Goal: Communication & Community: Answer question/provide support

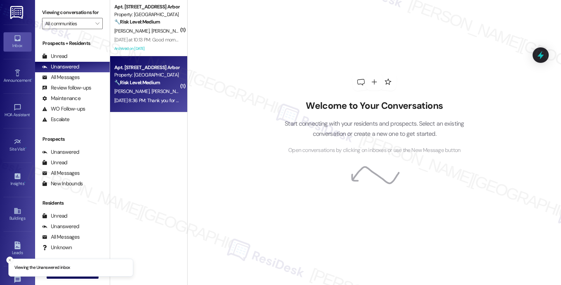
click at [147, 76] on div "Property: [GEOGRAPHIC_DATA]" at bounding box center [146, 74] width 65 height 7
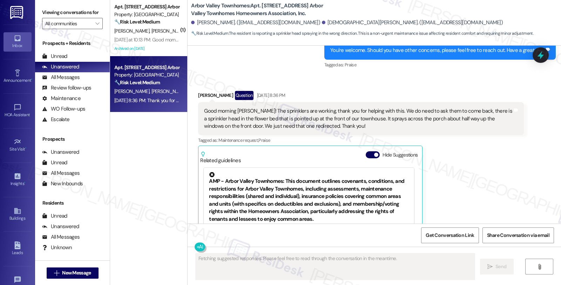
scroll to position [2158, 0]
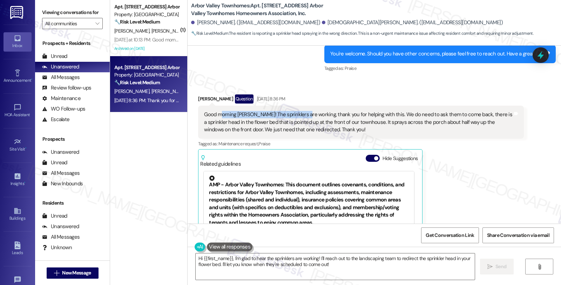
drag, startPoint x: 218, startPoint y: 99, endPoint x: 298, endPoint y: 99, distance: 80.3
click at [298, 111] on div "Good morning [PERSON_NAME]! The sprinklers are working, thank you for helping w…" at bounding box center [358, 122] width 308 height 22
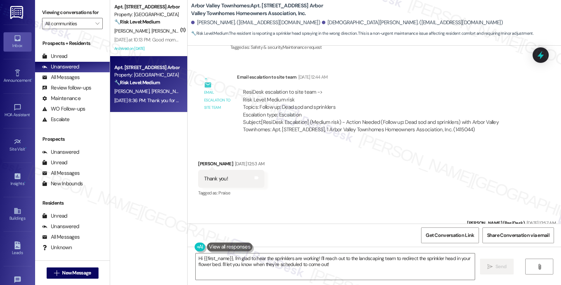
scroll to position [1691, 0]
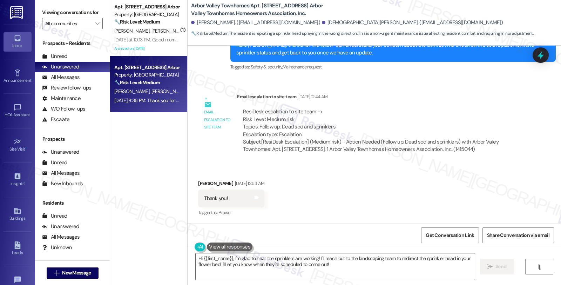
click at [200, 179] on div "[PERSON_NAME] [DATE] 12:53 AM" at bounding box center [231, 184] width 66 height 10
copy div "[PERSON_NAME]"
click at [202, 259] on textarea "Hi {{first_name}}, I'm glad to hear the sprinklers are working! I'll reach out …" at bounding box center [335, 266] width 279 height 26
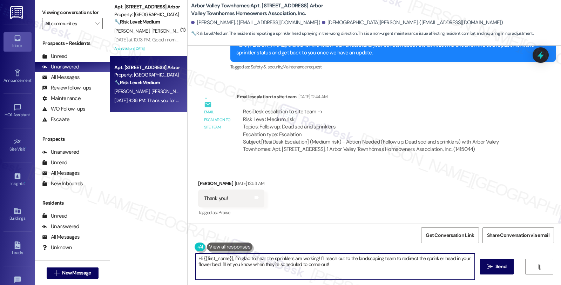
click at [202, 259] on textarea "Hi {{first_name}}, I'm glad to hear the sprinklers are working! I'll reach out …" at bounding box center [335, 266] width 279 height 26
paste textarea "[PERSON_NAME]"
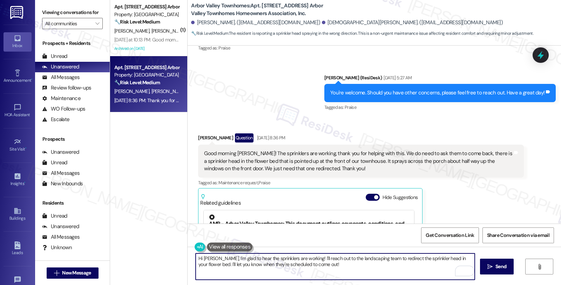
scroll to position [2275, 0]
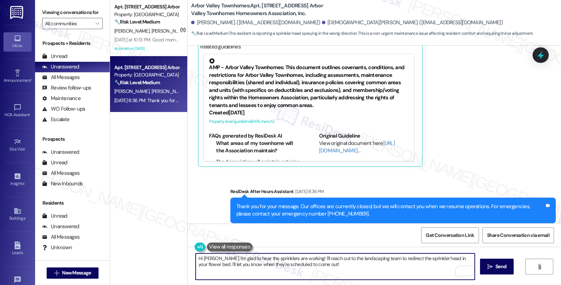
click at [291, 257] on textarea "Hi [PERSON_NAME], I'm glad to hear the sprinklers are working! I'll reach out t…" at bounding box center [335, 266] width 279 height 26
click at [294, 257] on textarea "Hi [PERSON_NAME], I'm glad to hear the sprinklers are working! I'll reach out t…" at bounding box center [335, 266] width 279 height 26
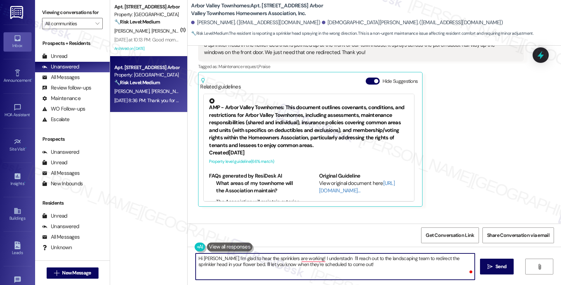
scroll to position [2197, 0]
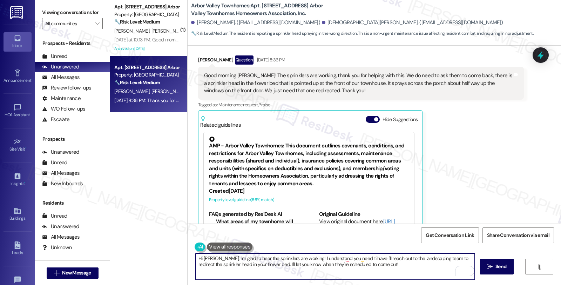
click at [327, 260] on textarea "Hi [PERSON_NAME], I'm glad to hear the sprinklers are working! I understand you…" at bounding box center [335, 266] width 279 height 26
click at [329, 259] on textarea "Hi [PERSON_NAME], I'm glad to hear the sprinklers are working! I understand you…" at bounding box center [335, 266] width 279 height 26
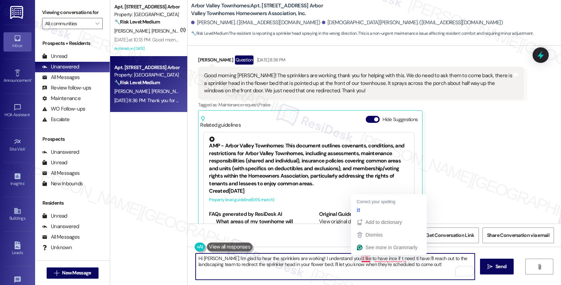
click at [359, 260] on textarea "Hi [PERSON_NAME], I'm glad to hear the sprinklers are working! I understand you…" at bounding box center [335, 266] width 279 height 26
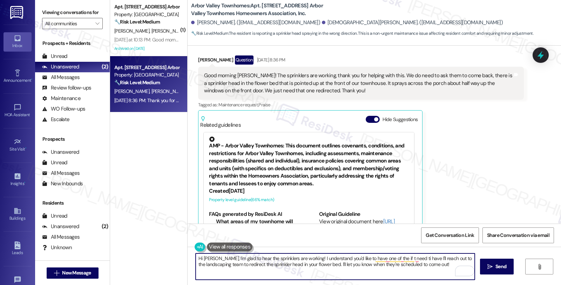
click at [269, 266] on textarea "Hi [PERSON_NAME], I'm glad to hear the sprinklers are working! I understand you…" at bounding box center [335, 266] width 279 height 26
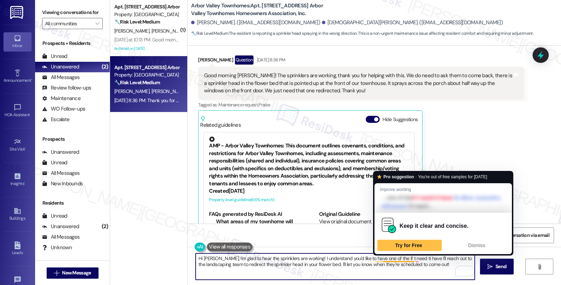
click at [380, 256] on textarea "Hi [PERSON_NAME], I'm glad to hear the sprinklers are working! I understand you…" at bounding box center [335, 266] width 279 height 26
paste textarea "sprinkler"
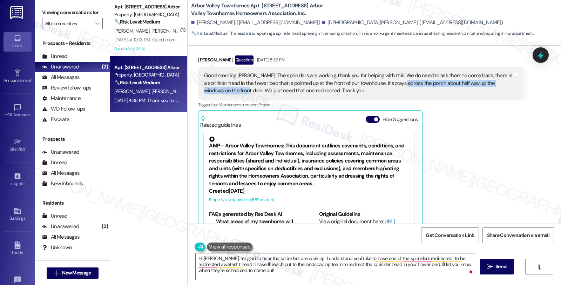
drag, startPoint x: 390, startPoint y: 67, endPoint x: 212, endPoint y: 74, distance: 177.9
click at [212, 74] on div "Good morning [PERSON_NAME]! The sprinklers are working, thank you for helping w…" at bounding box center [358, 83] width 308 height 22
copy div "the porch about half way up the windows on the front door."
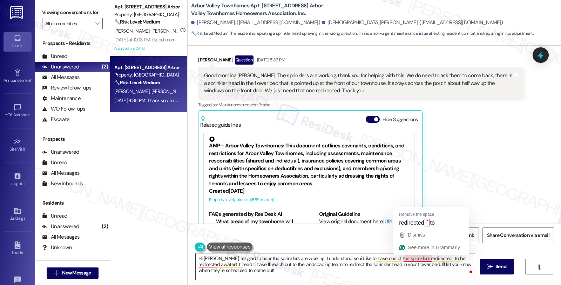
click at [423, 259] on textarea "Hi [PERSON_NAME], I'm glad to hear the sprinklers are working! I understand you…" at bounding box center [335, 266] width 279 height 26
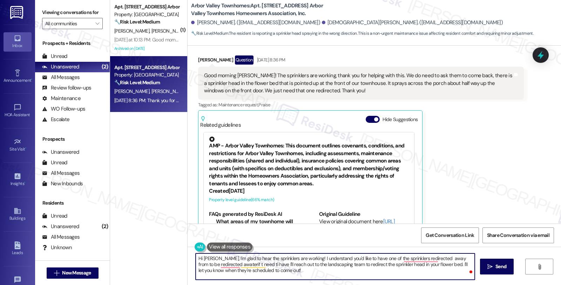
paste textarea "he porch about half way up the windows on the front door. t"
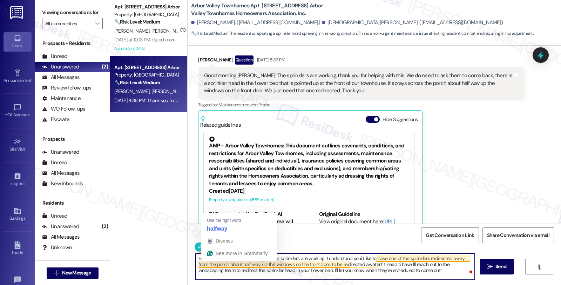
click at [205, 264] on textarea "Hi [PERSON_NAME], I'm glad to hear the sprinklers are working! I understand you…" at bounding box center [335, 266] width 279 height 26
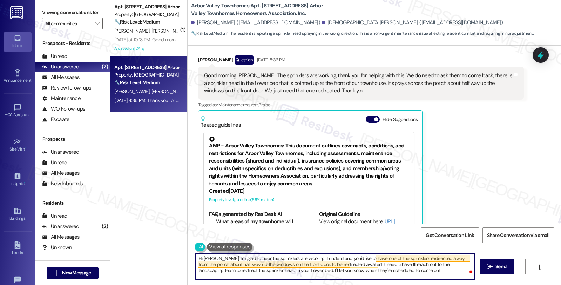
click at [224, 264] on textarea "Hi [PERSON_NAME], I'm glad to hear the sprinklers are working! I understand you…" at bounding box center [335, 266] width 279 height 26
click at [282, 265] on textarea "Hi [PERSON_NAME], I'm glad to hear the sprinklers are working! I understand you…" at bounding box center [335, 266] width 279 height 26
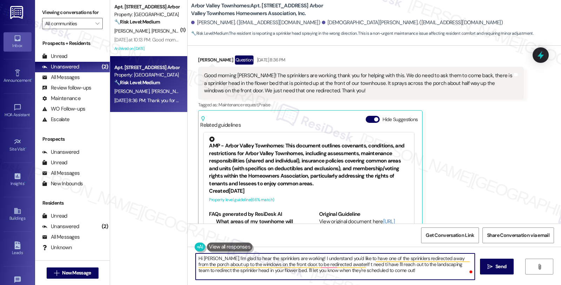
click at [381, 269] on textarea "Hi [PERSON_NAME], I'm glad to hear the sprinklers are working! I understand you…" at bounding box center [335, 266] width 279 height 26
click at [340, 265] on textarea "Hi [PERSON_NAME], I'm glad to hear the sprinklers are working! I understand you…" at bounding box center [335, 266] width 279 height 26
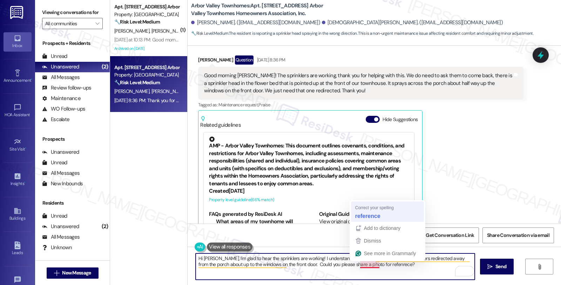
type textarea "Hi [PERSON_NAME], I'm glad to hear the sprinklers are working! I understand you…"
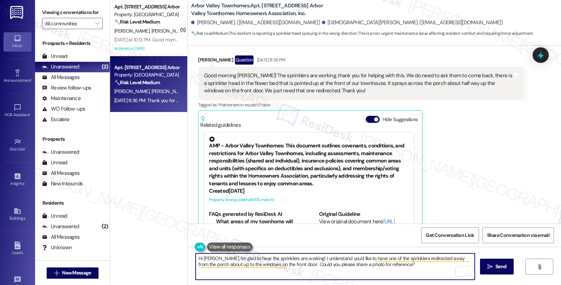
click at [389, 268] on textarea "Hi [PERSON_NAME], I'm glad to hear the sprinklers are working! I understand you…" at bounding box center [335, 266] width 279 height 26
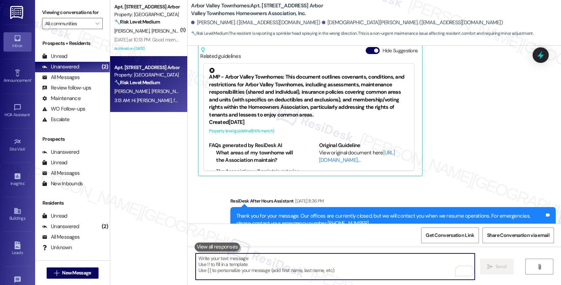
scroll to position [2332, 0]
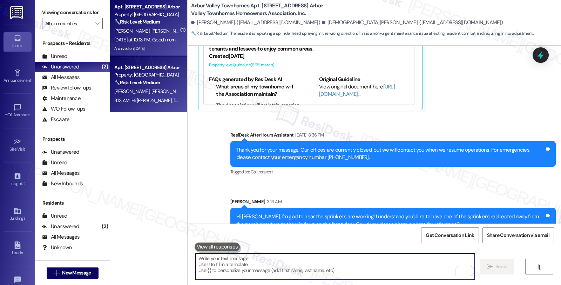
click at [128, 23] on strong "🔧 Risk Level: Medium" at bounding box center [137, 22] width 46 height 6
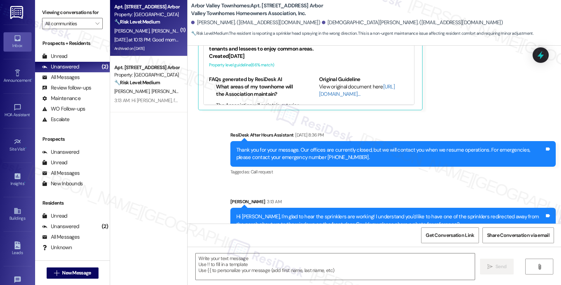
type textarea "Fetching suggested responses. Please feel free to read through the conversation…"
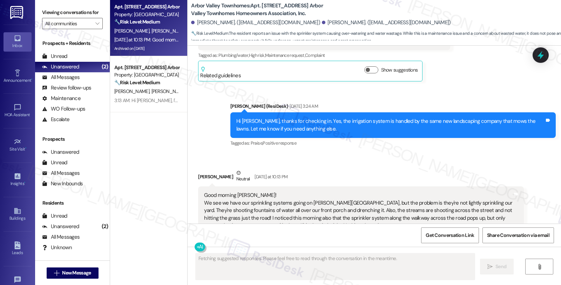
scroll to position [2300, 0]
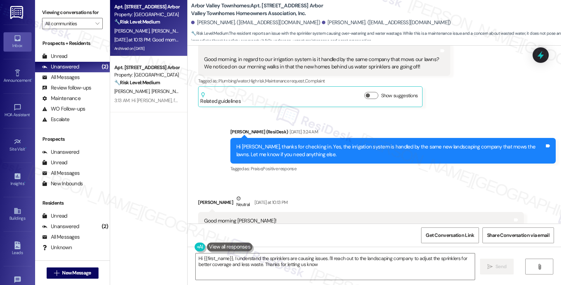
type textarea "Hi {{first_name}}, I understand the sprinklers are causing issues. I'll reach o…"
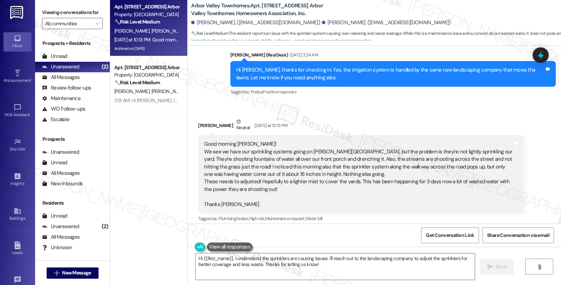
scroll to position [2378, 0]
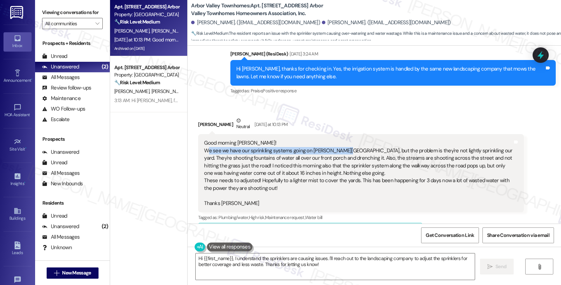
drag, startPoint x: 204, startPoint y: 130, endPoint x: 334, endPoint y: 130, distance: 129.4
click at [334, 139] on div "Good morning [PERSON_NAME]! We see we have our sprinkling systems going on [PER…" at bounding box center [358, 173] width 308 height 68
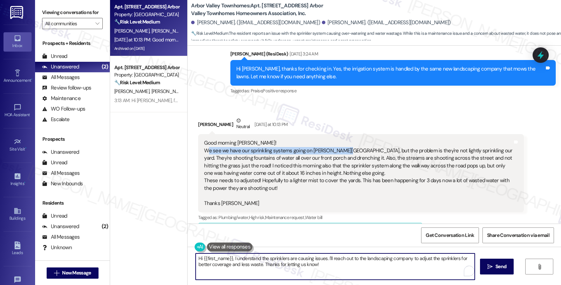
click at [324, 257] on textarea "Hi {{first_name}}, I understand the sprinklers are causing issues. I'll reach o…" at bounding box center [335, 266] width 279 height 26
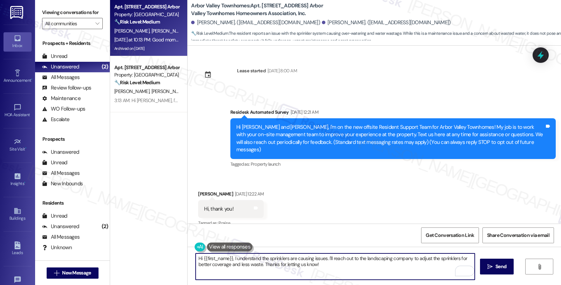
scroll to position [2378, 0]
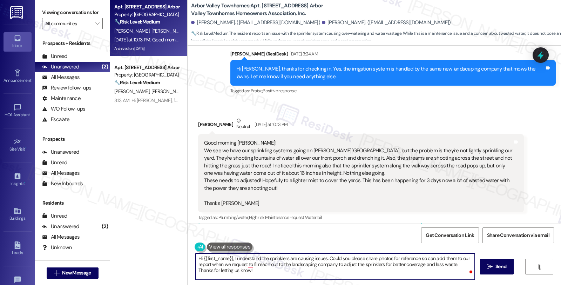
click at [351, 263] on textarea "Hi {{first_name}}, I understand the sprinklers are causing issues. Could you pl…" at bounding box center [335, 266] width 279 height 26
click at [338, 262] on textarea "Hi {{first_name}}, I understand the sprinklers are causing issues. Could you pl…" at bounding box center [335, 266] width 279 height 26
drag, startPoint x: 375, startPoint y: 265, endPoint x: 448, endPoint y: 265, distance: 72.6
click at [448, 265] on textarea "Hi {{first_name}}, I understand the sprinklers are causing issues. Could you pl…" at bounding box center [335, 266] width 279 height 26
click at [434, 265] on textarea "Hi {{first_name}}, I understand the sprinklers are causing issues. Could you pl…" at bounding box center [335, 266] width 279 height 26
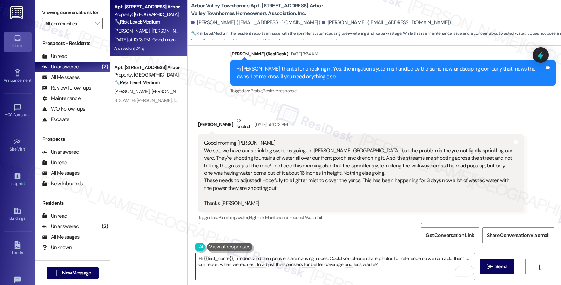
drag, startPoint x: 504, startPoint y: 264, endPoint x: 270, endPoint y: 264, distance: 233.5
click at [270, 264] on div "Hi {{first_name}}, I understand the sprinklers are causing issues. Could you pl…" at bounding box center [374, 272] width 373 height 53
click at [210, 117] on div "Elizabeth Watson Neutral Yesterday at 10:13 PM" at bounding box center [360, 125] width 325 height 17
copy div "Elizabeth"
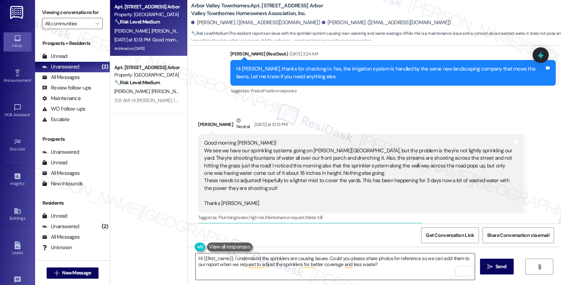
click at [217, 258] on textarea "Hi {{first_name}}, I understand the sprinklers are causing issues. Could you pl…" at bounding box center [335, 266] width 279 height 26
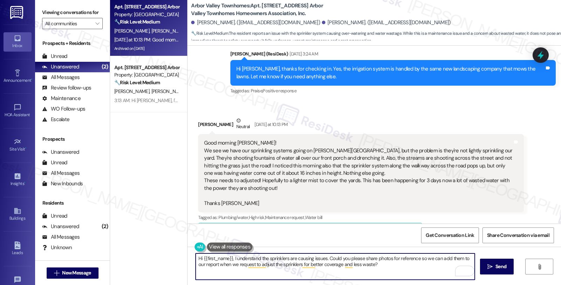
click at [217, 258] on textarea "Hi {{first_name}}, I understand the sprinklers are causing issues. Could you pl…" at bounding box center [335, 266] width 279 height 26
paste textarea "Elizabeth"
type textarea "Hi Elizabeth, I understand the sprinklers are causing issues. Could you please …"
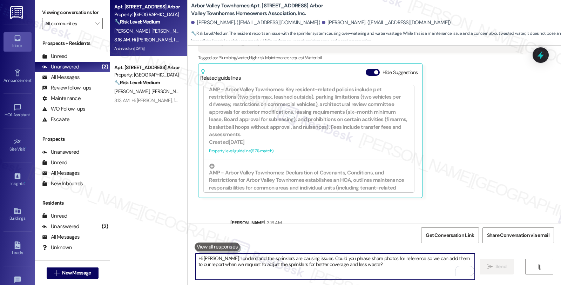
scroll to position [2551, 0]
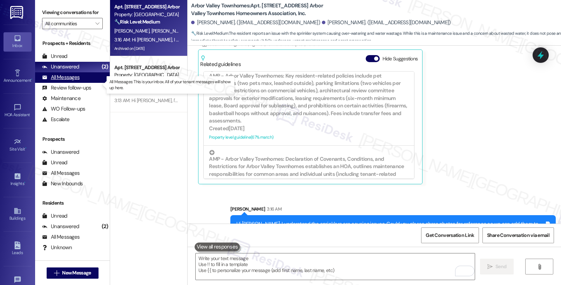
click at [81, 83] on div "All Messages (undefined)" at bounding box center [72, 77] width 75 height 11
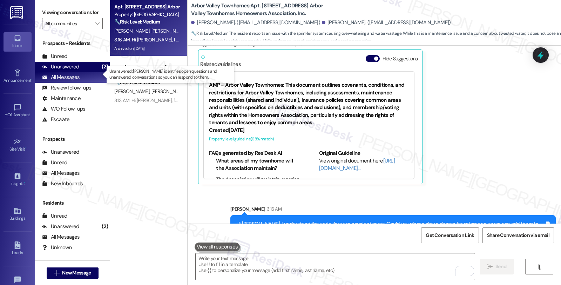
click at [80, 72] on div "Unanswered (2)" at bounding box center [72, 67] width 75 height 11
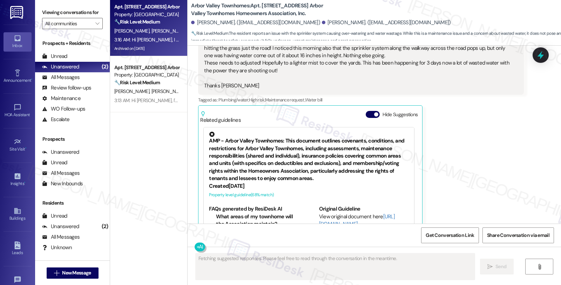
scroll to position [2495, 0]
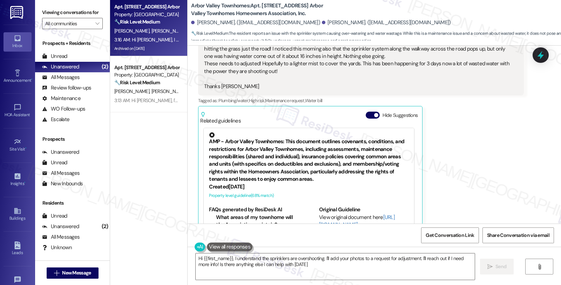
type textarea "Hi {{first_name}}, I understand the sprinklers are overshooting. I'll add your …"
click at [77, 81] on div "All Messages" at bounding box center [61, 77] width 38 height 7
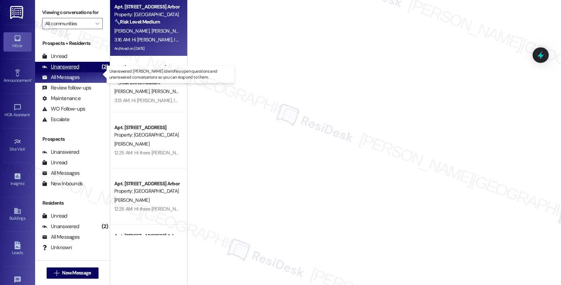
click at [77, 72] on div "Unanswered (2)" at bounding box center [72, 67] width 75 height 11
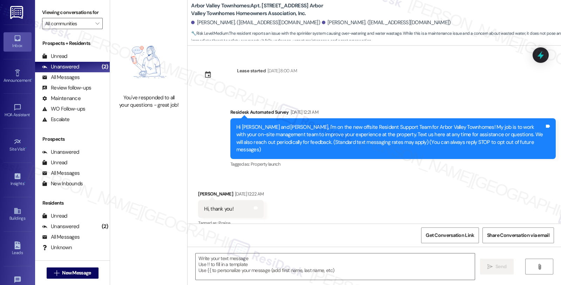
scroll to position [2519, 0]
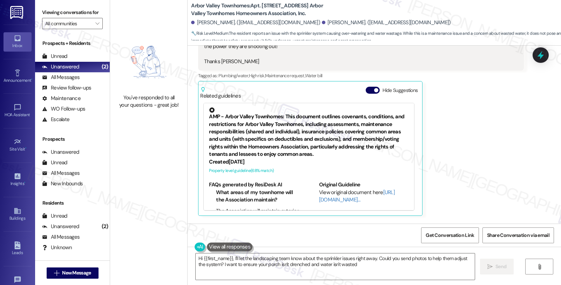
type textarea "Hi {{first_name}}, I'll let the landscaping team know about the sprinkler issue…"
